Goal: Navigation & Orientation: Understand site structure

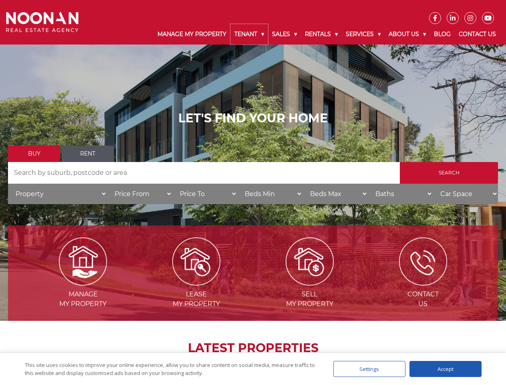
click at [249, 34] on link "Tenant" at bounding box center [249, 34] width 38 height 20
click at [285, 34] on link "Sales" at bounding box center [284, 34] width 33 height 20
click at [322, 34] on link "Rentals" at bounding box center [321, 34] width 41 height 20
click at [364, 34] on link "Services" at bounding box center [363, 34] width 43 height 20
click at [408, 34] on link "About Us" at bounding box center [407, 34] width 45 height 20
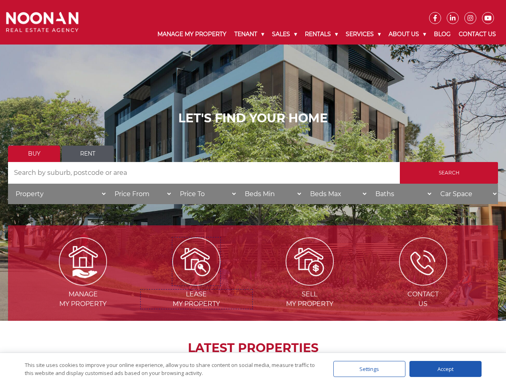
click at [196, 282] on img at bounding box center [196, 261] width 48 height 48
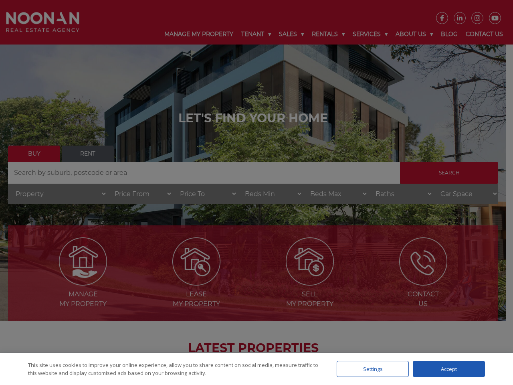
click at [369, 369] on div "Settings" at bounding box center [373, 369] width 72 height 16
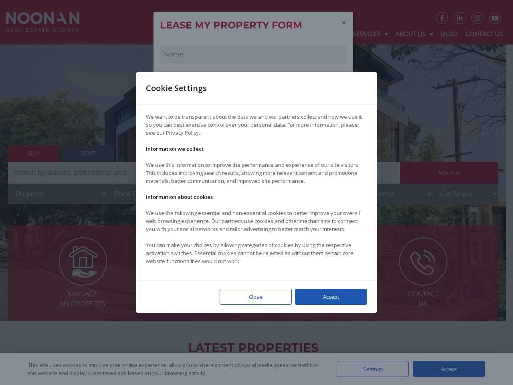
click at [446, 369] on div at bounding box center [256, 192] width 513 height 385
